Goal: Task Accomplishment & Management: Complete application form

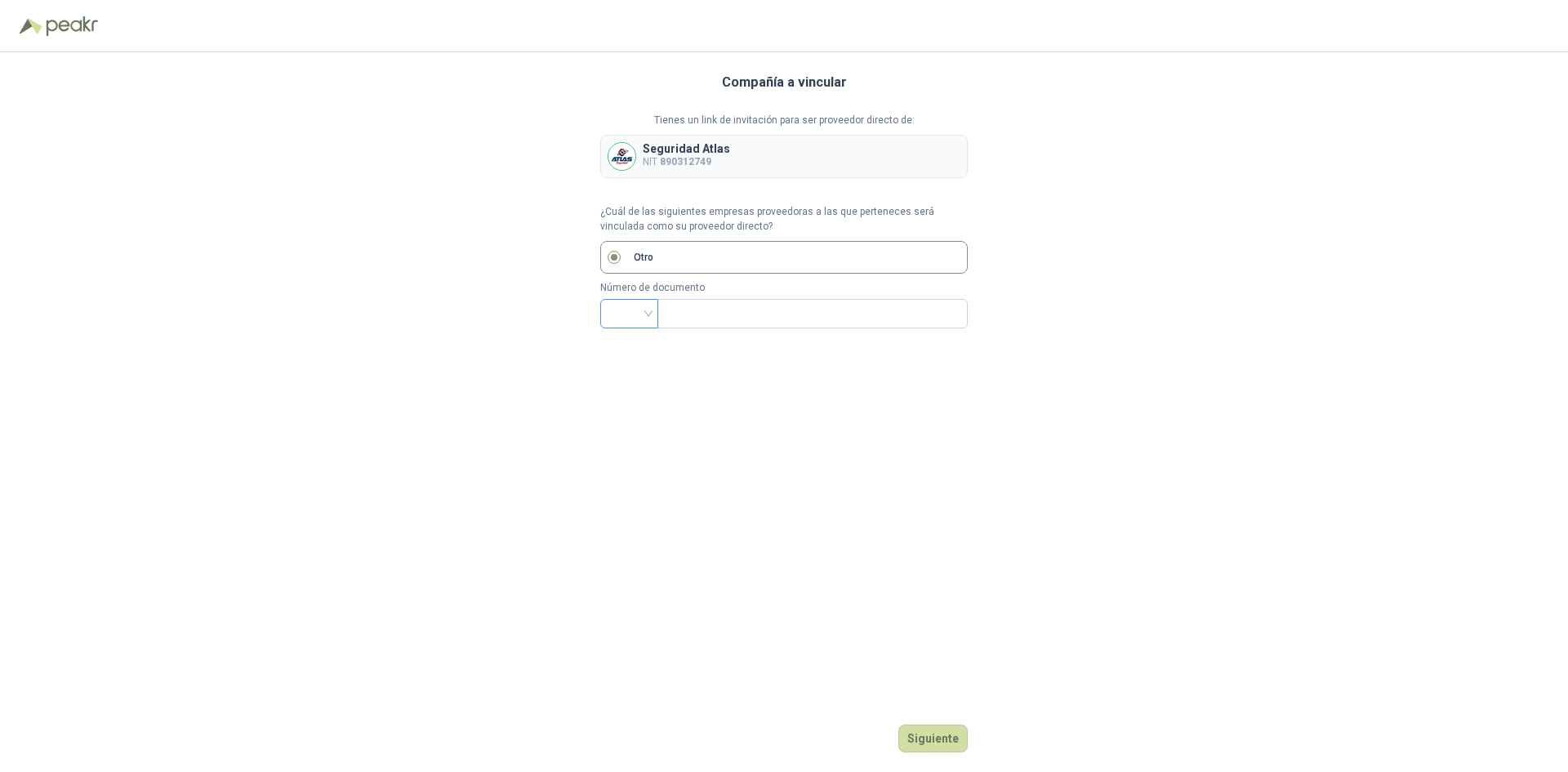
click at [642, 312] on input "search" at bounding box center [629, 312] width 38 height 25
click at [624, 402] on div "NIT" at bounding box center [629, 400] width 32 height 18
click at [699, 312] on input "text" at bounding box center [811, 314] width 287 height 28
type input "*********"
click at [934, 740] on button "Siguiente" at bounding box center [934, 738] width 70 height 28
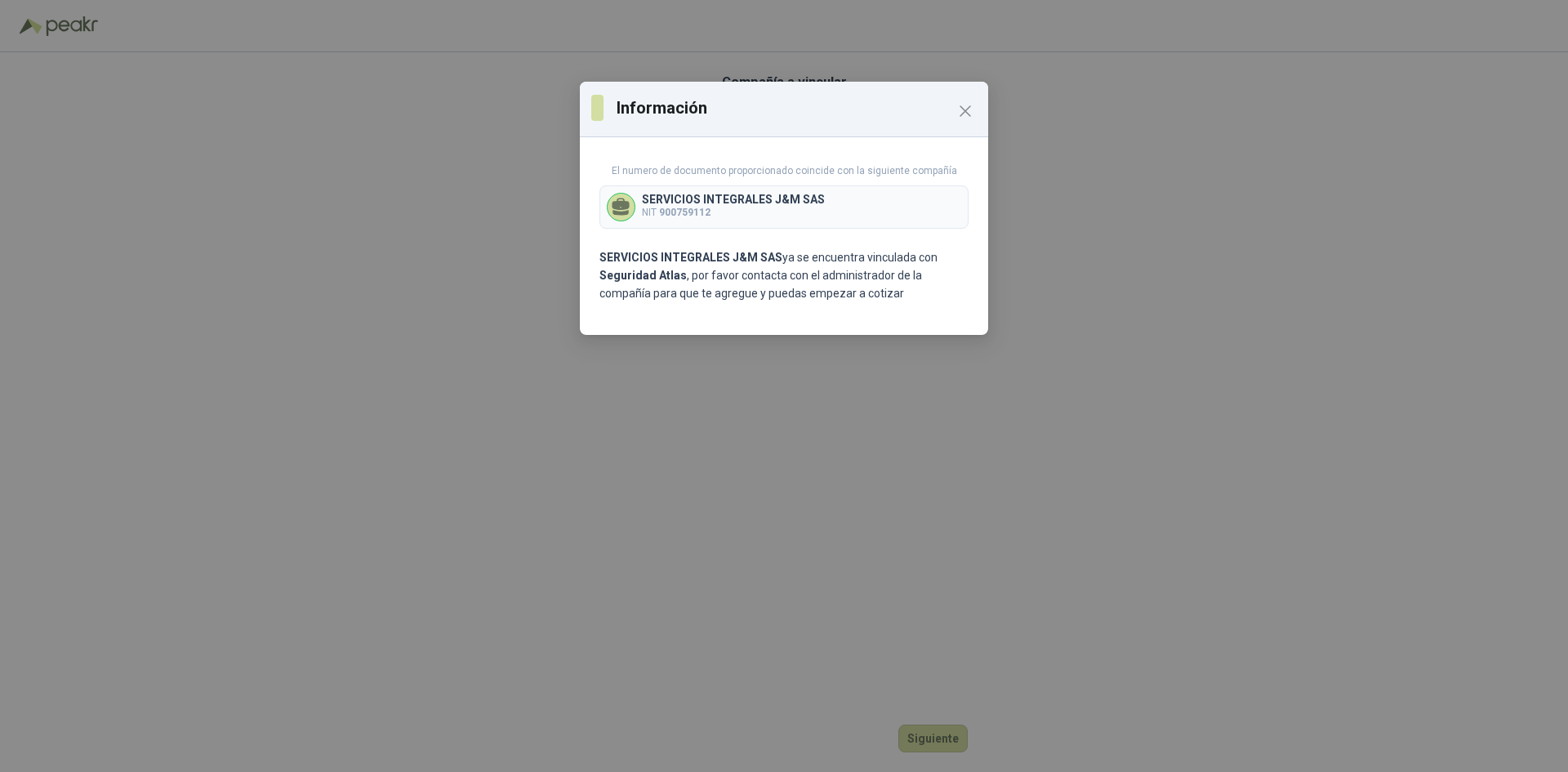
click at [624, 213] on icon at bounding box center [621, 212] width 16 height 6
click at [684, 171] on p "El numero de documento proporcionado coincide con la siguiente compañía" at bounding box center [784, 172] width 369 height 16
click at [754, 169] on p "El numero de documento proporcionado coincide con la siguiente compañía" at bounding box center [784, 172] width 369 height 16
click at [754, 183] on div "El numero de documento proporcionado coincide con la siguiente compañía SERVICI…" at bounding box center [784, 196] width 369 height 66
click at [956, 114] on icon "Close" at bounding box center [966, 112] width 20 height 20
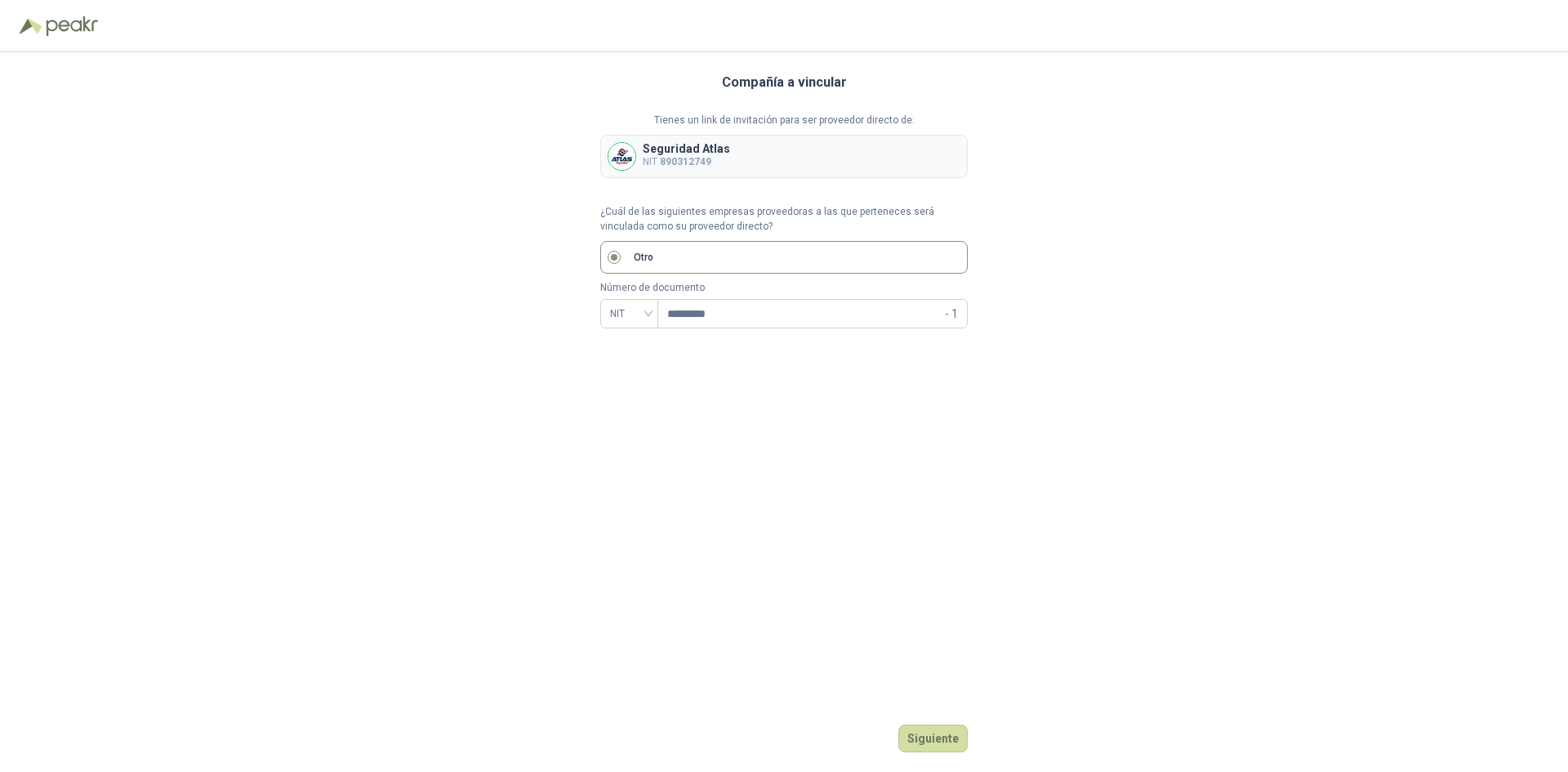
click at [711, 152] on p "Seguridad Atlas" at bounding box center [686, 148] width 88 height 11
click at [959, 715] on div "Compañía a vincular Tienes un link de invitación para ser proveedor directo de:…" at bounding box center [784, 411] width 368 height 719
click at [932, 734] on button "Siguiente" at bounding box center [934, 738] width 70 height 28
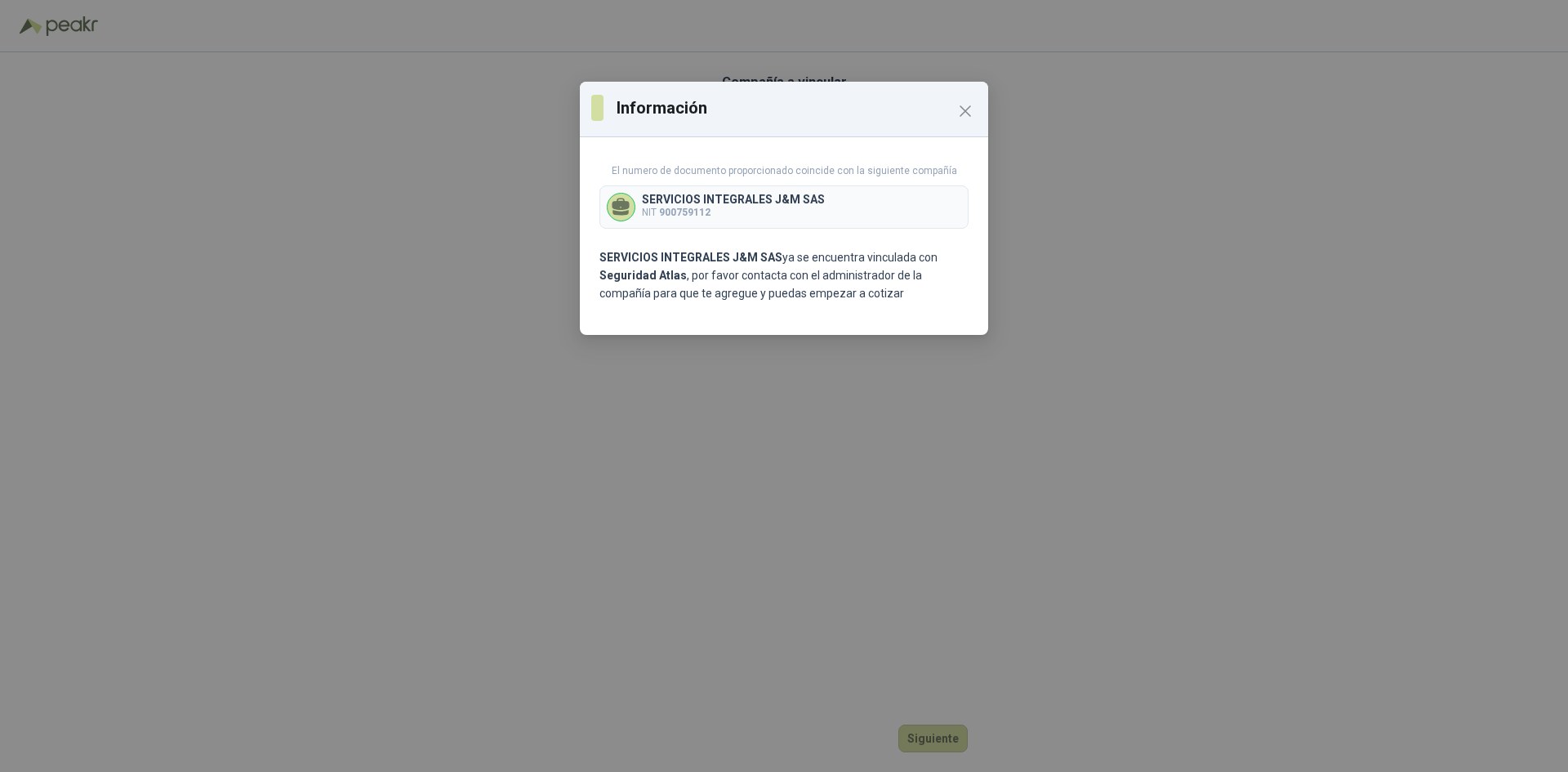
click at [666, 241] on div "El numero de documento proporcionado coincide con la siguiente compañía SERVICI…" at bounding box center [783, 239] width 408 height 192
click at [661, 259] on b "SERVICIOS INTEGRALES J&M SAS" at bounding box center [690, 256] width 183 height 13
click at [665, 206] on b "900759112" at bounding box center [685, 211] width 52 height 11
click at [611, 201] on icon at bounding box center [620, 206] width 21 height 21
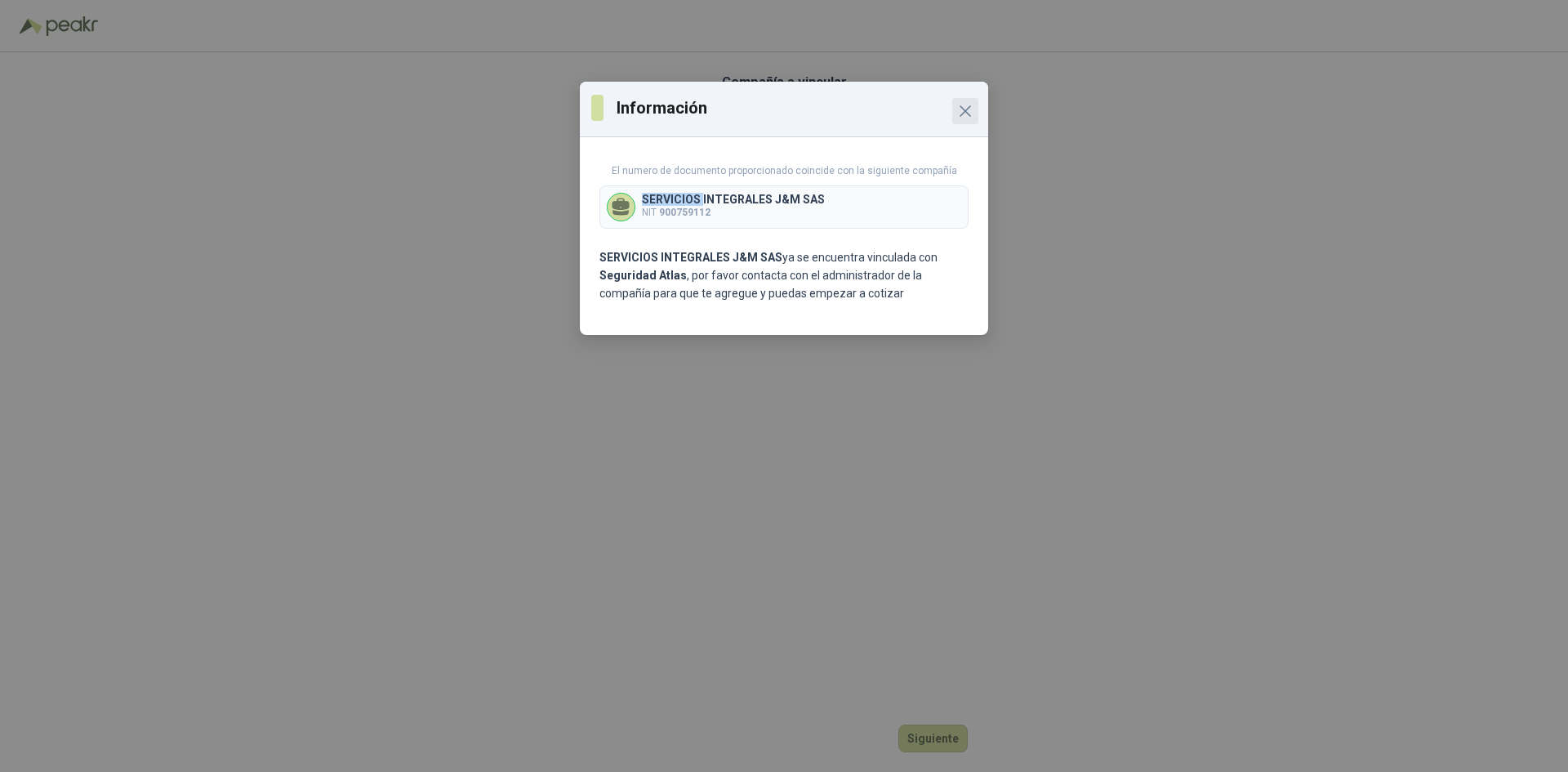
click at [962, 110] on icon "Close" at bounding box center [966, 112] width 20 height 20
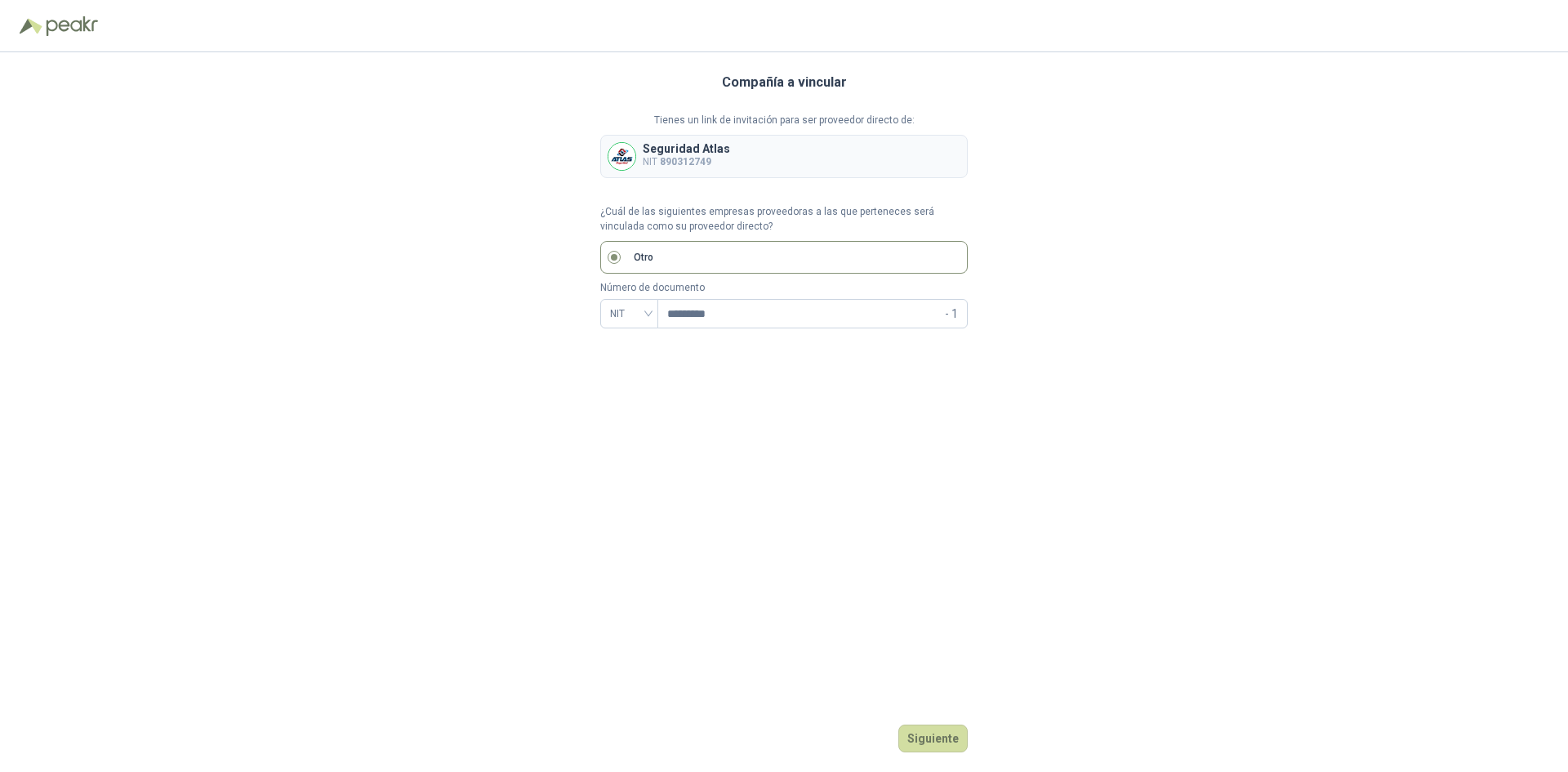
click at [61, 28] on img at bounding box center [72, 26] width 52 height 20
click at [64, 27] on img at bounding box center [72, 26] width 52 height 20
click at [67, 27] on img at bounding box center [72, 26] width 52 height 20
click at [603, 252] on label "Otro" at bounding box center [784, 257] width 368 height 33
click at [708, 305] on input "text" at bounding box center [811, 314] width 287 height 28
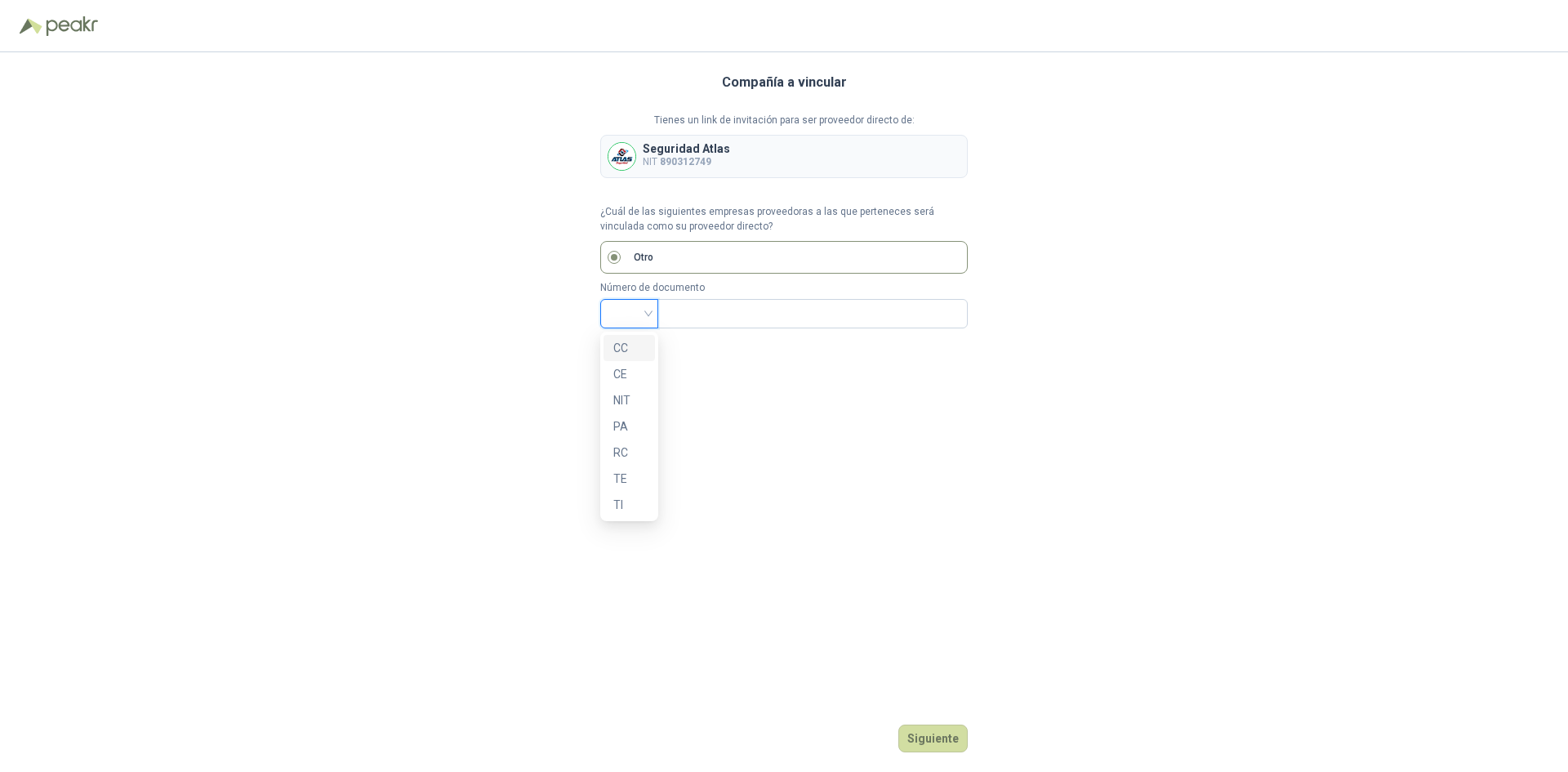
click at [642, 308] on input "search" at bounding box center [629, 312] width 38 height 25
click at [621, 403] on div "NIT" at bounding box center [629, 400] width 32 height 18
click at [683, 324] on input "text" at bounding box center [811, 314] width 287 height 28
type input "*********"
click at [934, 737] on button "Siguiente" at bounding box center [934, 738] width 70 height 28
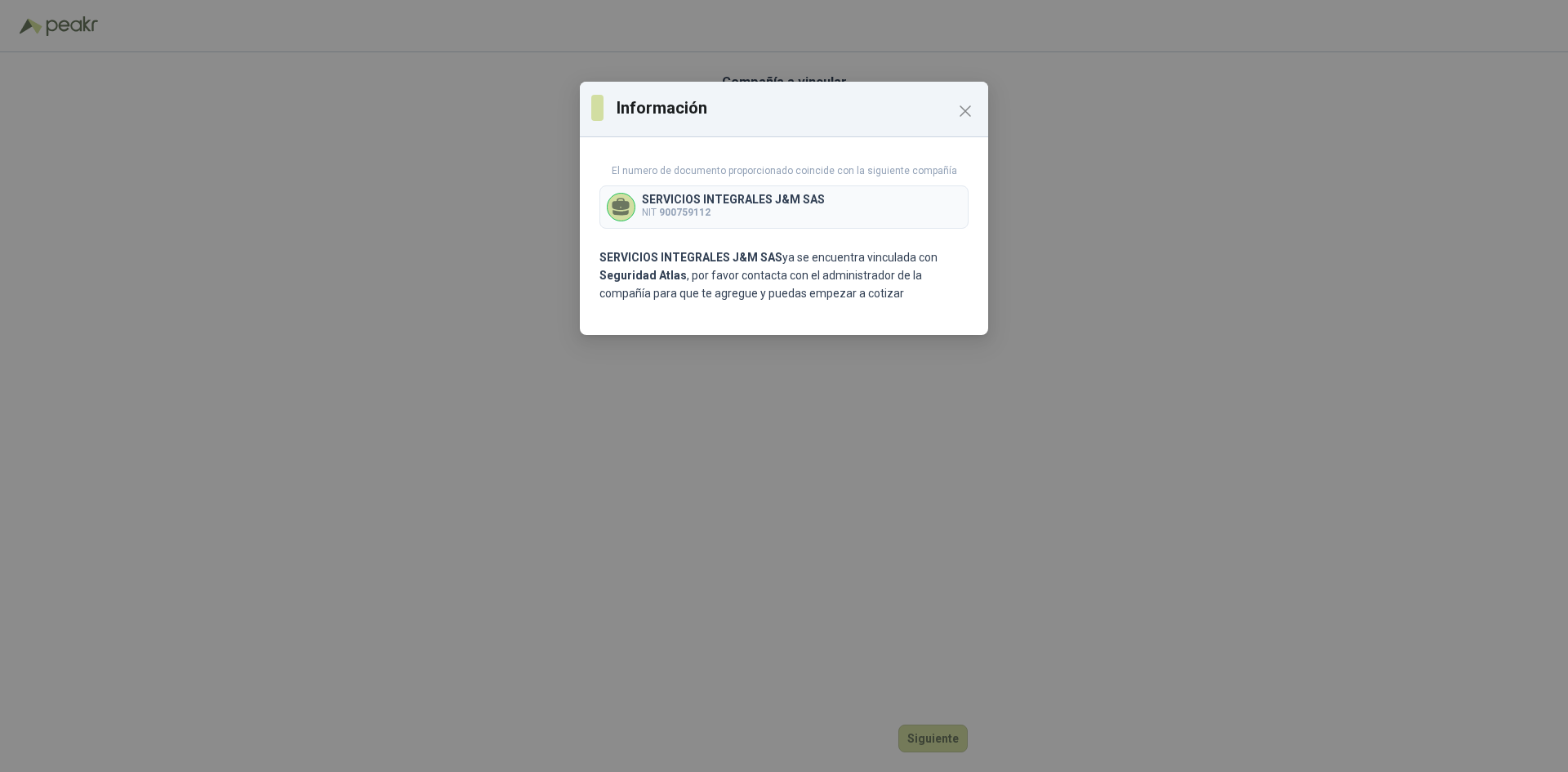
click at [699, 222] on div "SERVICIOS INTEGRALES J&M SAS NIT 900759112" at bounding box center [784, 206] width 369 height 43
click at [679, 288] on p "SERVICIOS INTEGRALES J&M SAS ya se encuentra vinculada con Seguridad Atlas , po…" at bounding box center [784, 275] width 369 height 54
click at [775, 213] on p "NIT 900759112" at bounding box center [733, 213] width 183 height 16
click at [619, 204] on icon at bounding box center [620, 204] width 17 height 12
click at [619, 205] on icon at bounding box center [620, 204] width 17 height 12
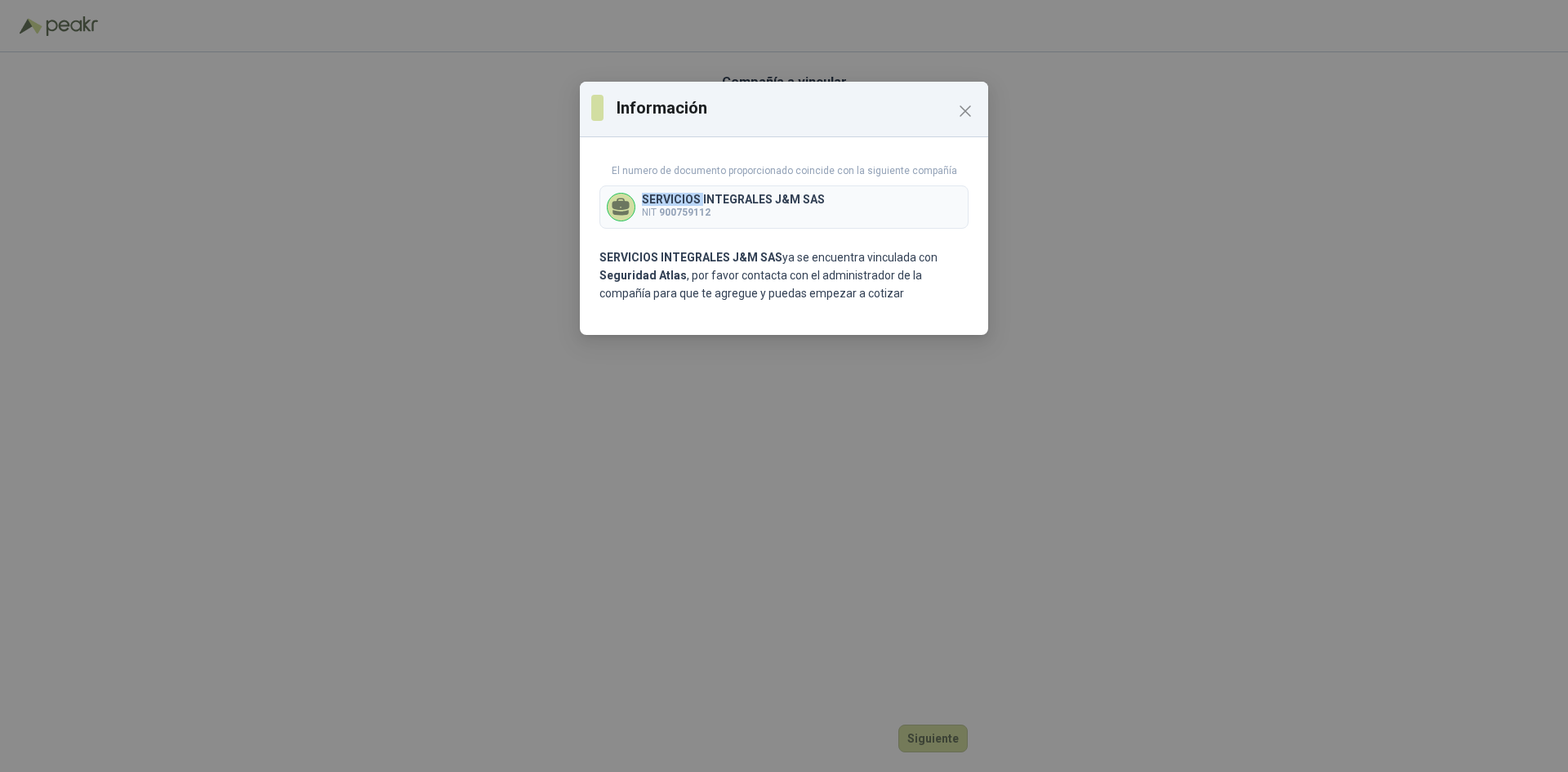
click at [619, 205] on icon at bounding box center [620, 204] width 17 height 12
click at [964, 113] on icon "Close" at bounding box center [966, 111] width 10 height 10
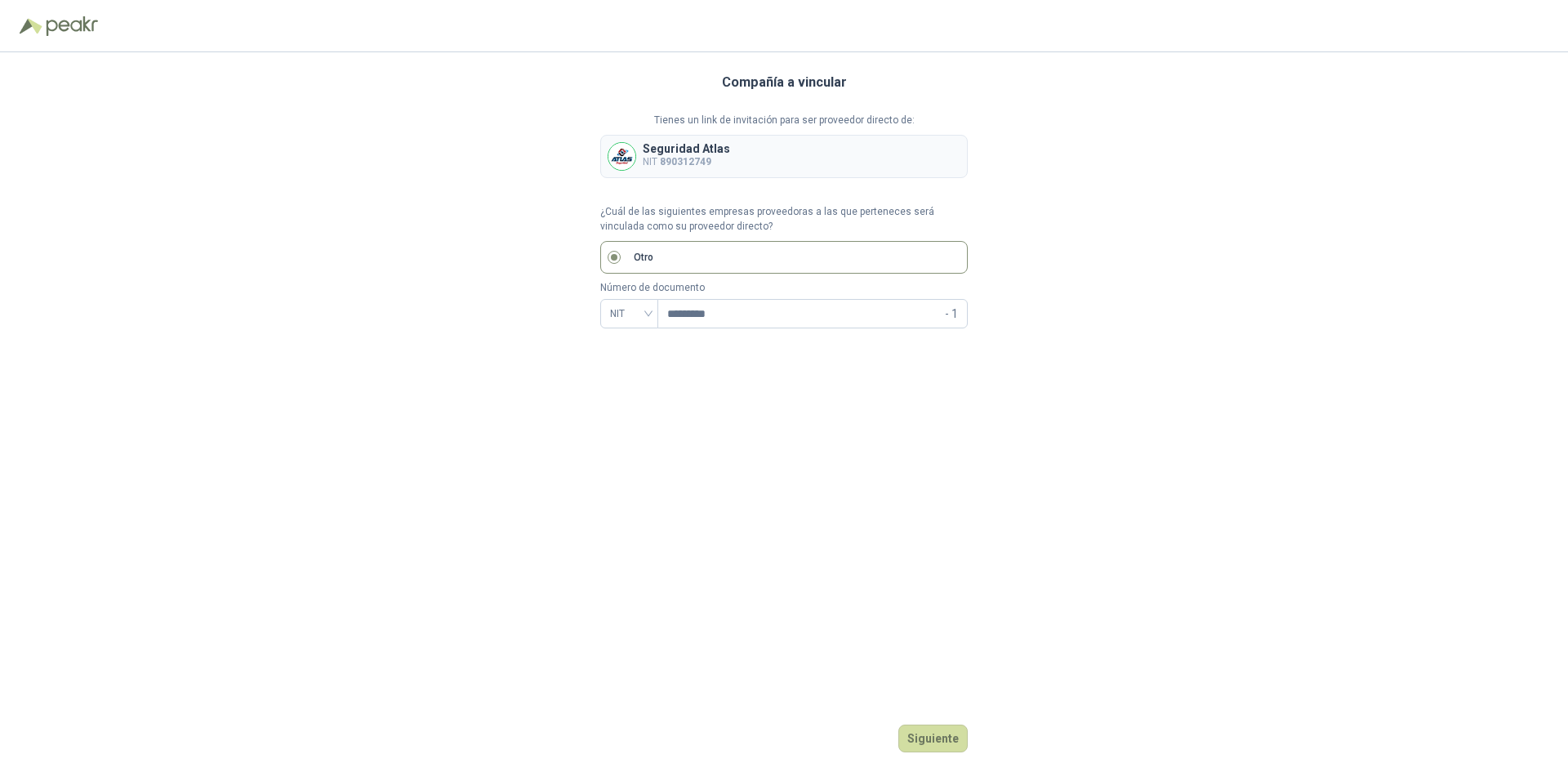
click at [878, 719] on div "Compañía a vincular Tienes un link de invitación para ser proveedor directo de:…" at bounding box center [784, 411] width 368 height 719
click at [937, 738] on button "Siguiente" at bounding box center [934, 738] width 70 height 28
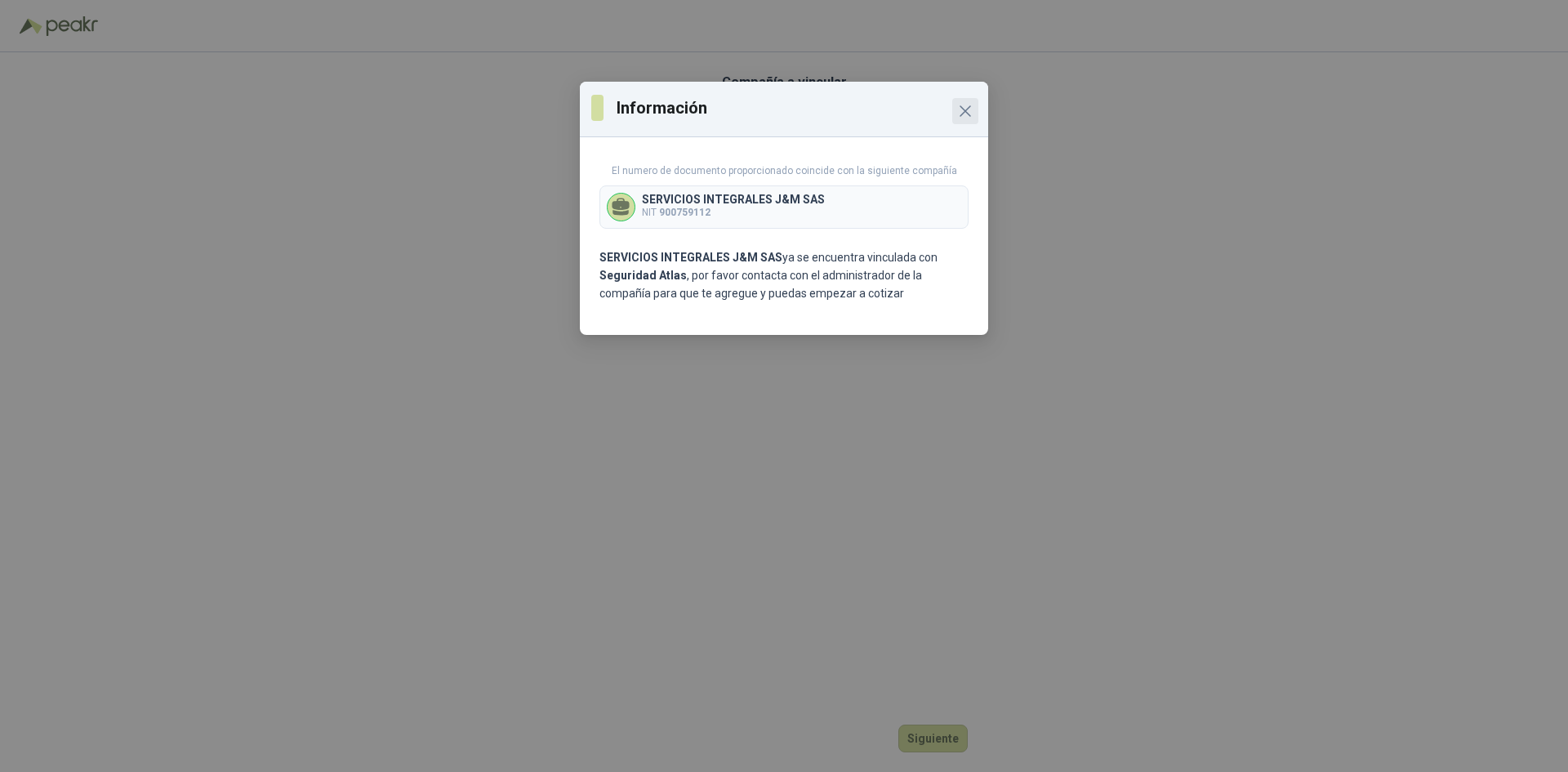
click at [957, 109] on icon "Close" at bounding box center [966, 112] width 20 height 20
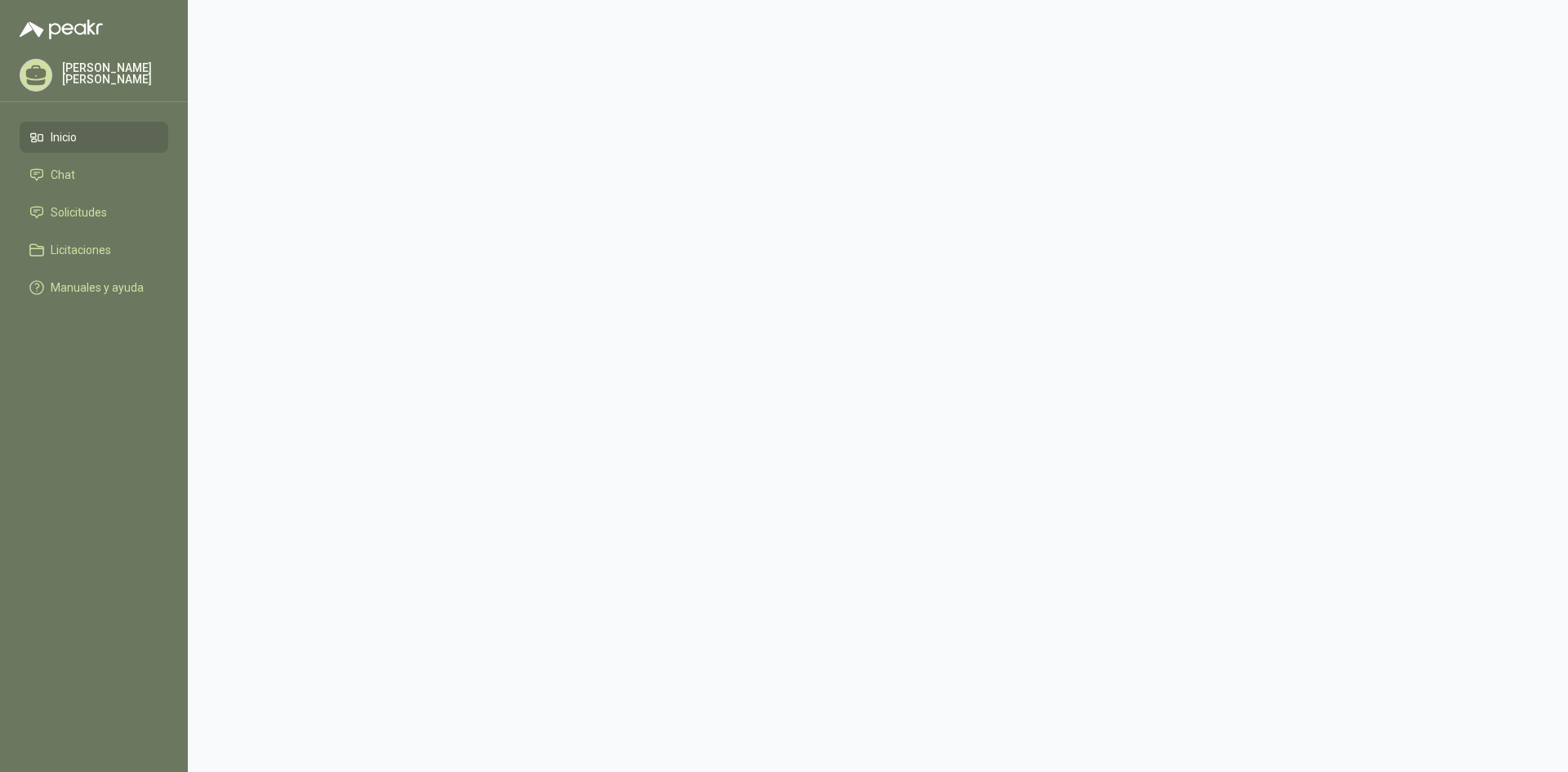
click at [85, 67] on p "JOSE RAMIREZ" at bounding box center [115, 73] width 106 height 23
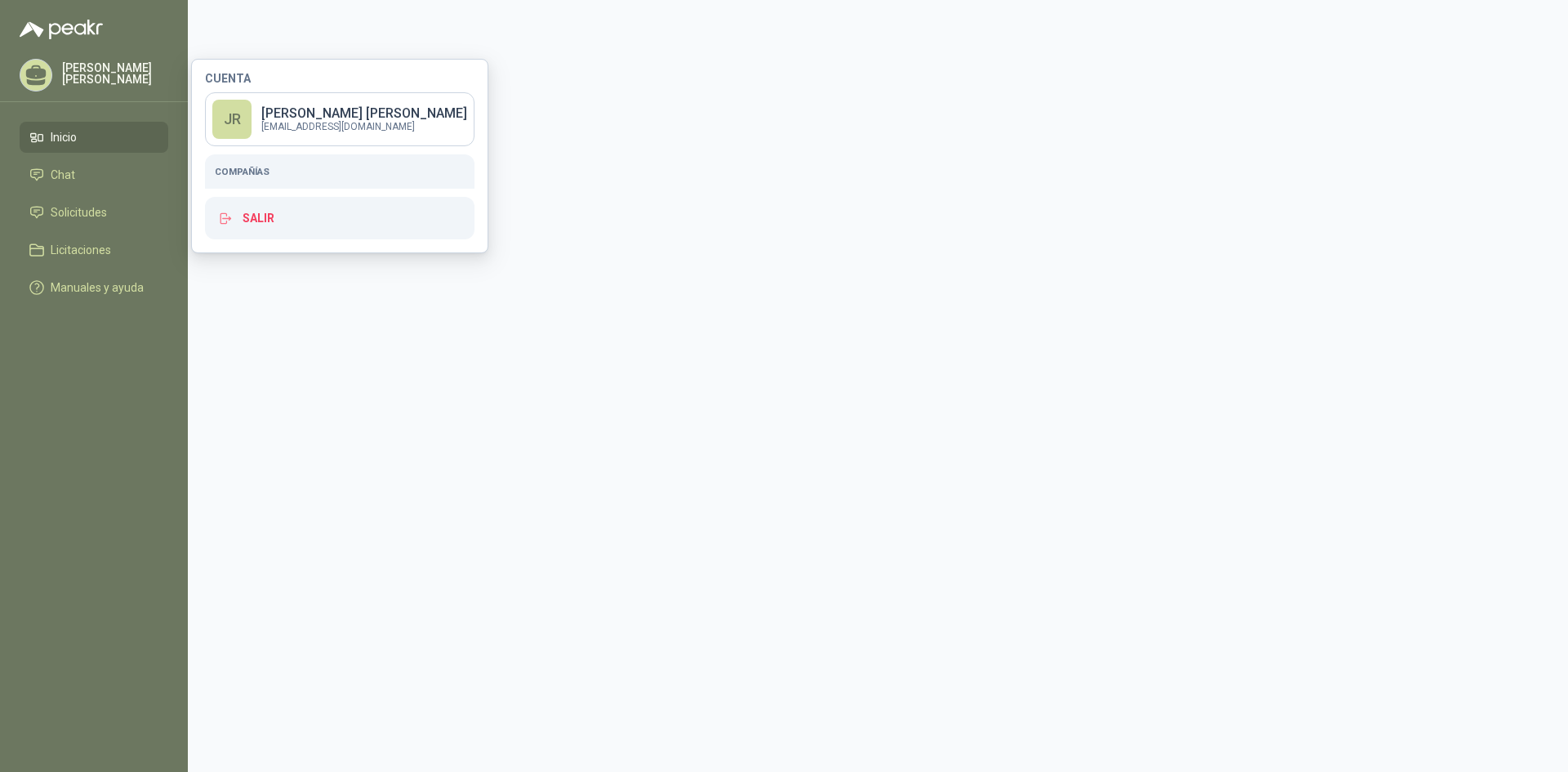
click at [238, 170] on h5 "Compañías" at bounding box center [339, 172] width 250 height 15
click at [263, 170] on h5 "Compañías" at bounding box center [339, 172] width 250 height 15
click at [250, 214] on button "Salir" at bounding box center [340, 217] width 269 height 43
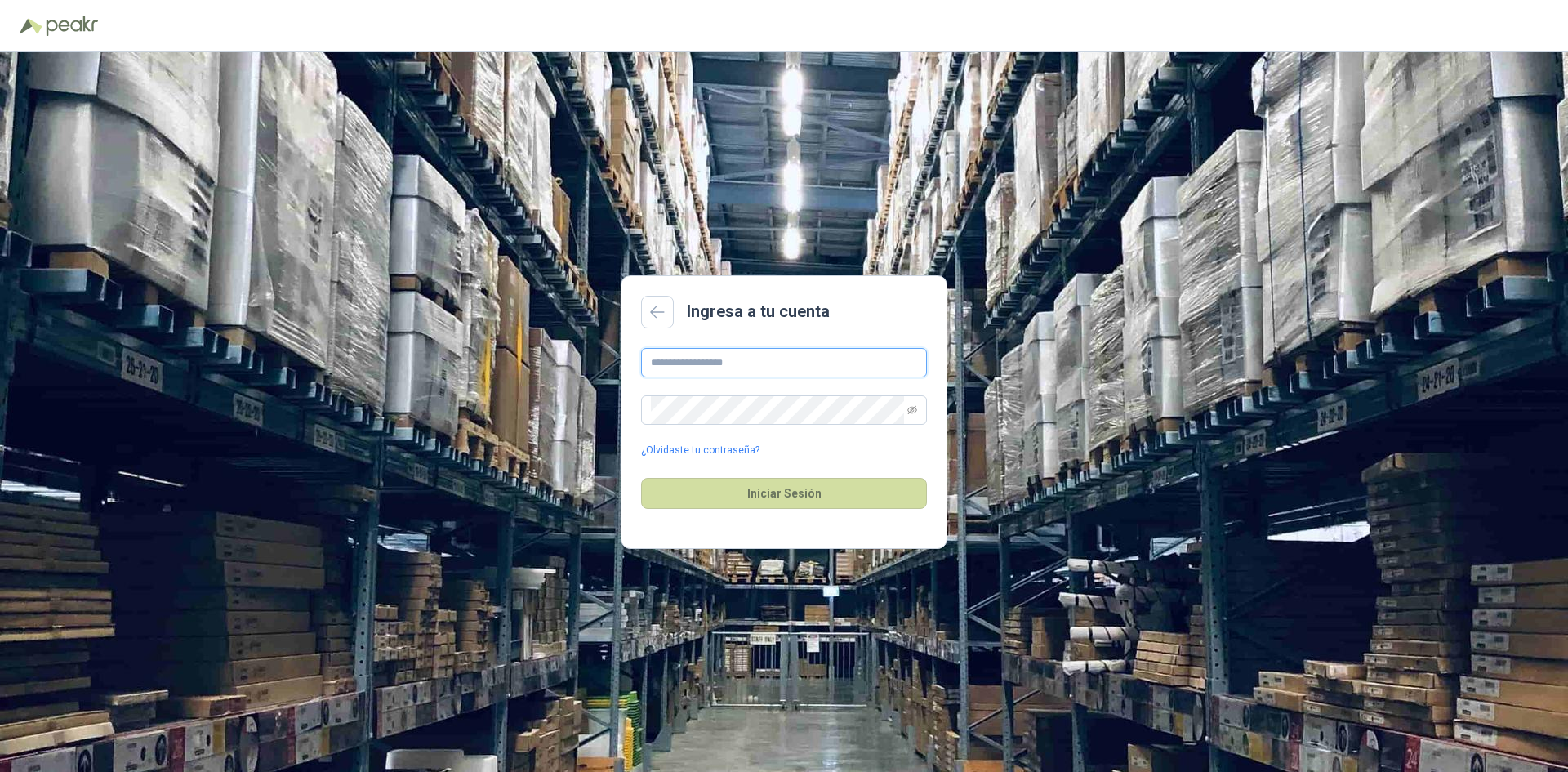
click at [707, 373] on input "text" at bounding box center [784, 362] width 286 height 29
type input "**********"
click at [697, 480] on button "Iniciar Sesión" at bounding box center [784, 493] width 286 height 31
